Goal: Find specific page/section: Find specific page/section

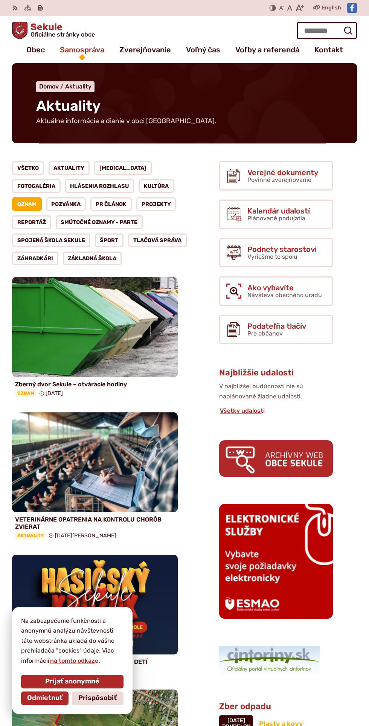
click at [83, 53] on span "Samospráva" at bounding box center [82, 49] width 44 height 15
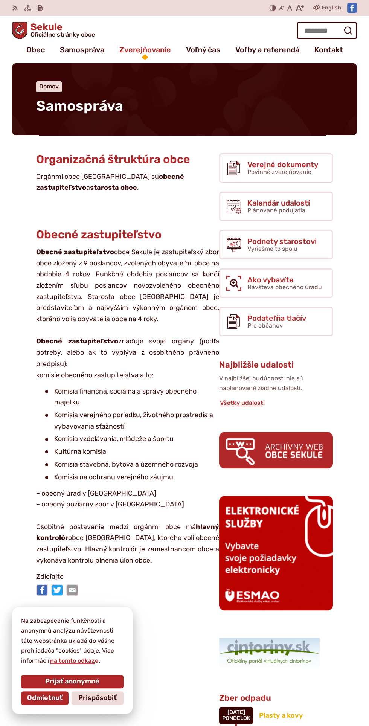
click at [161, 50] on span "Zverejňovanie" at bounding box center [145, 49] width 52 height 15
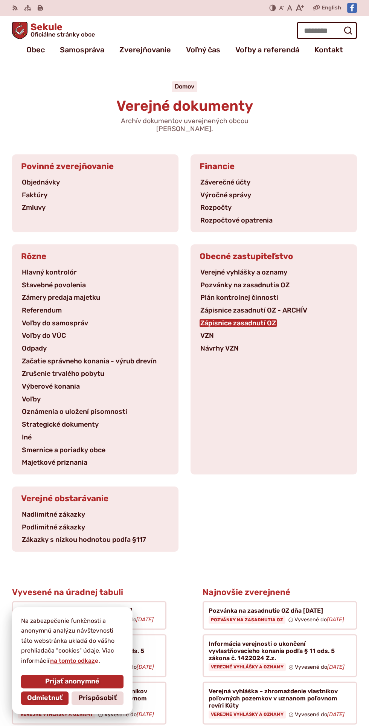
click at [268, 319] on link "Zápisnice zasadnutí OZ" at bounding box center [237, 323] width 77 height 8
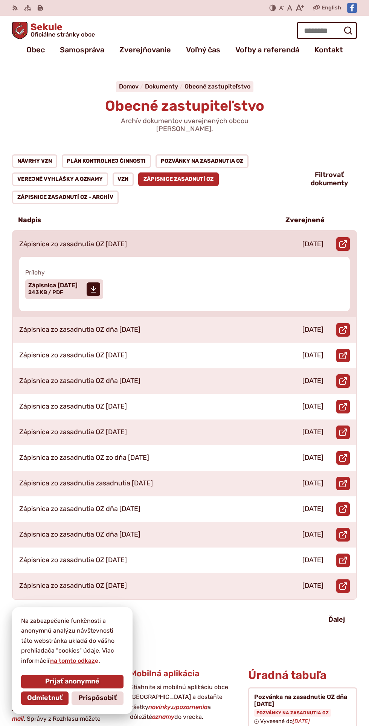
click at [263, 234] on div "Zápisnica zo zasadnutia OZ 23.04.2025" at bounding box center [143, 244] width 260 height 26
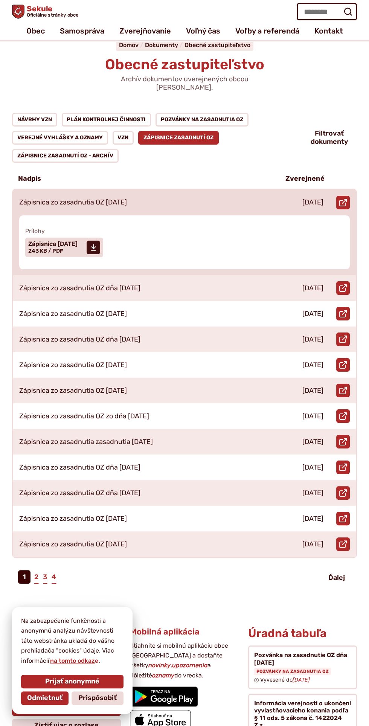
scroll to position [43, 0]
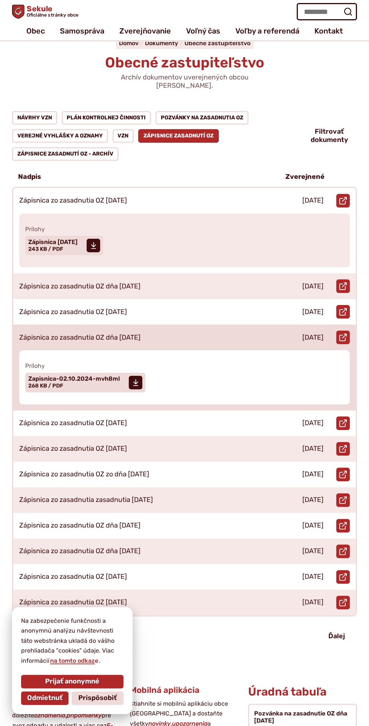
click at [352, 324] on div "Otvoriť document Zápisnica zo zasadnutia OZ dňa 02.10.2024 v novom okne." at bounding box center [342, 337] width 26 height 26
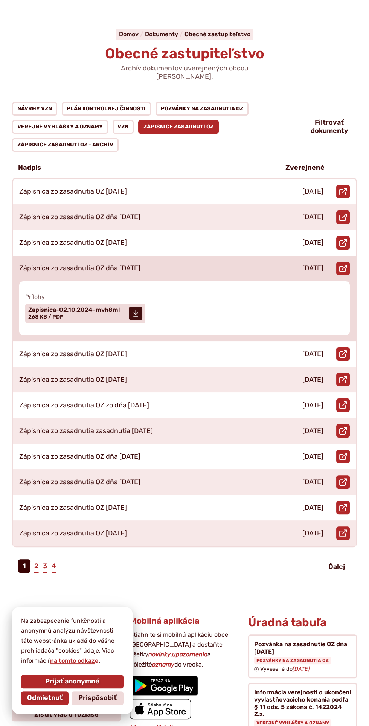
scroll to position [97, 0]
